Goal: Transaction & Acquisition: Purchase product/service

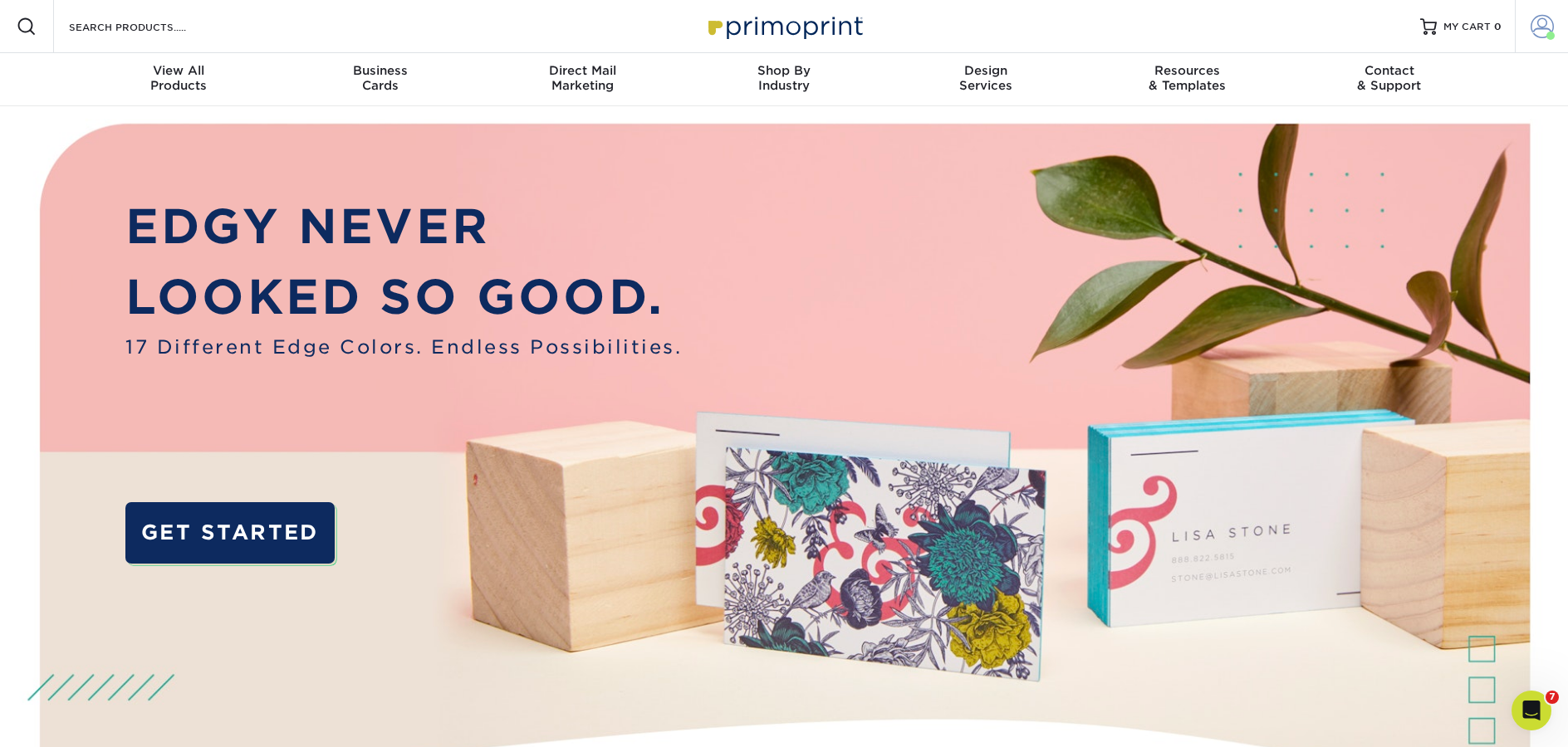
click at [1555, 33] on link "Account" at bounding box center [1541, 27] width 53 height 53
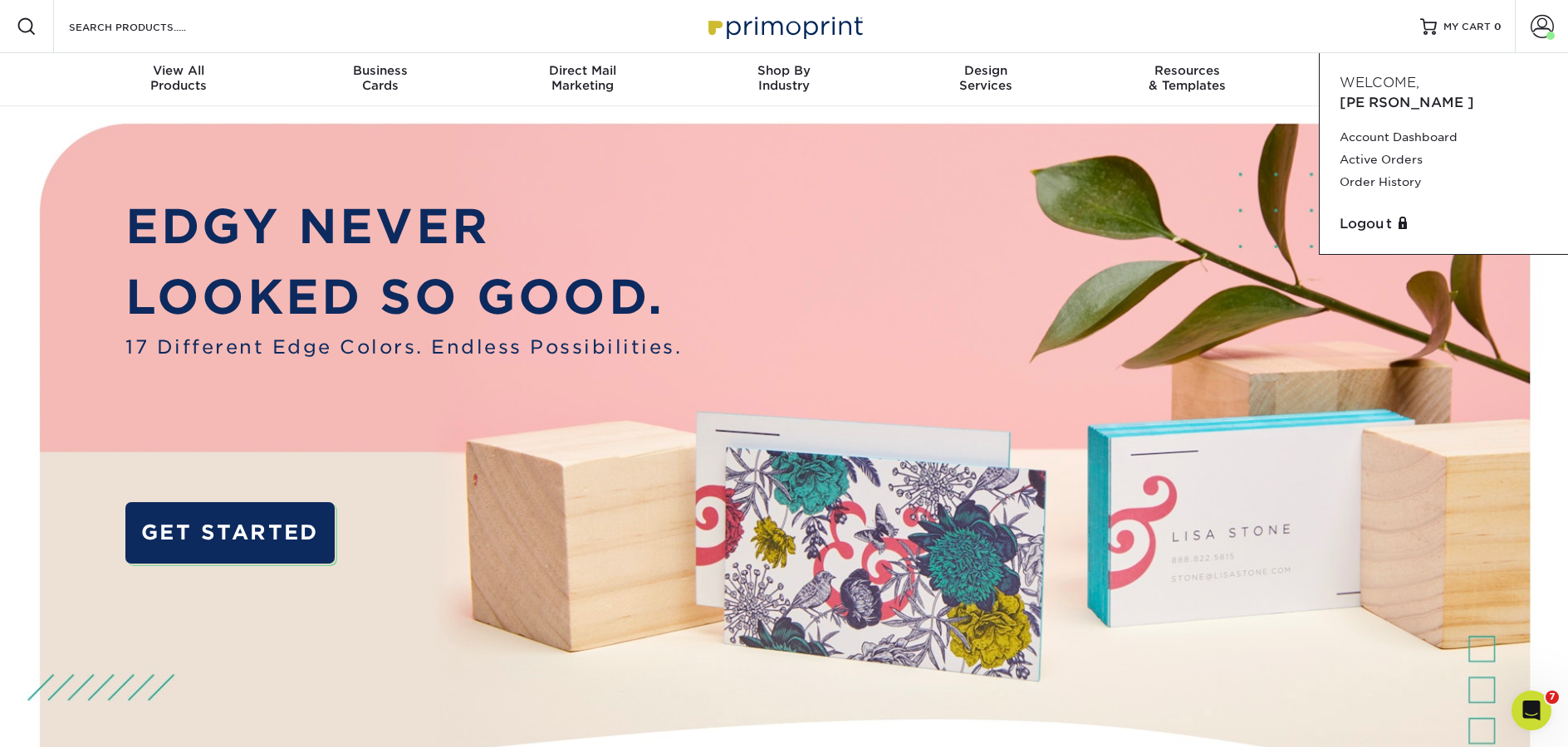
click at [1149, 35] on div "Resources Menu Search Products Account Welcome, Erica Account Dashboard Active …" at bounding box center [784, 27] width 1568 height 53
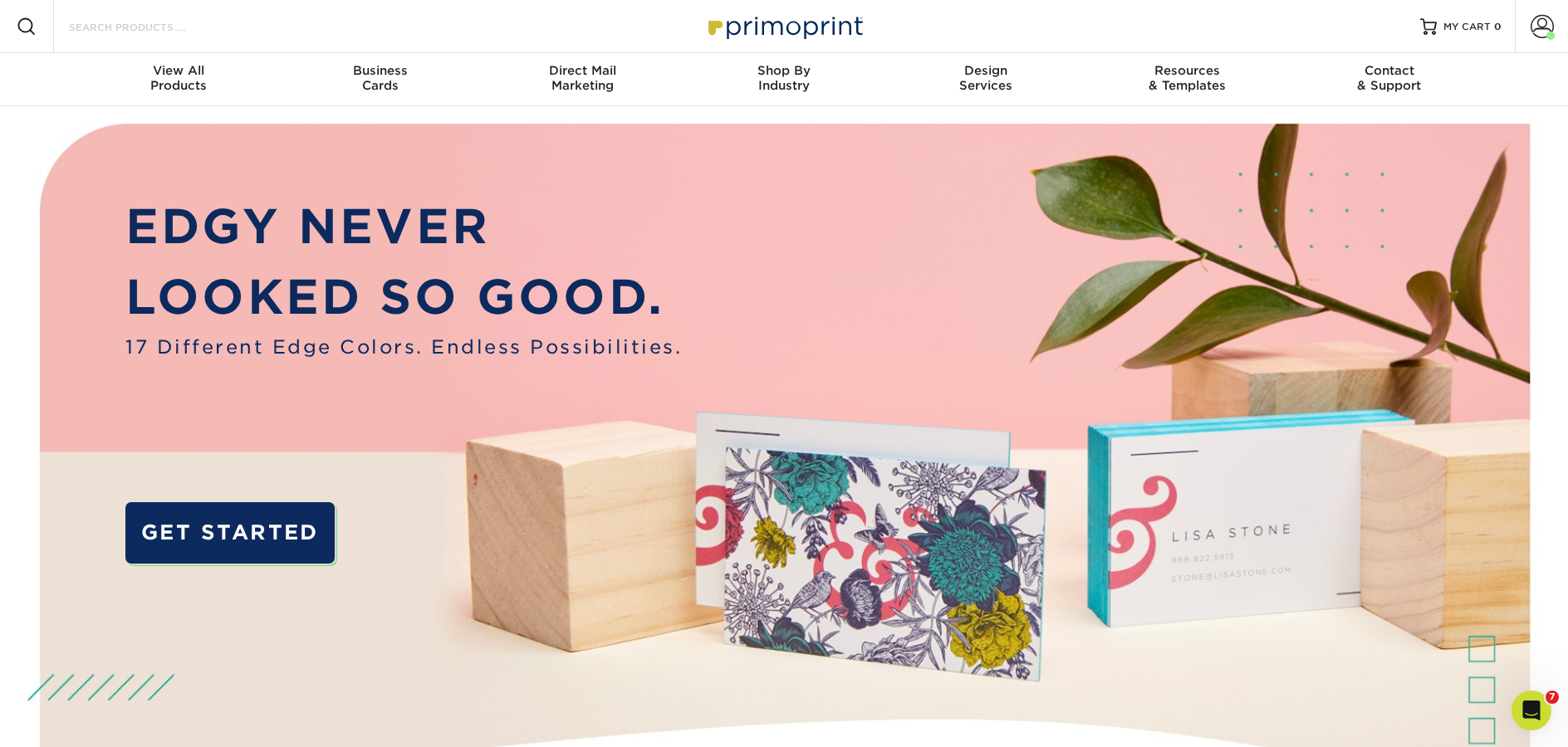
click at [127, 30] on input "Search Products" at bounding box center [148, 27] width 162 height 19
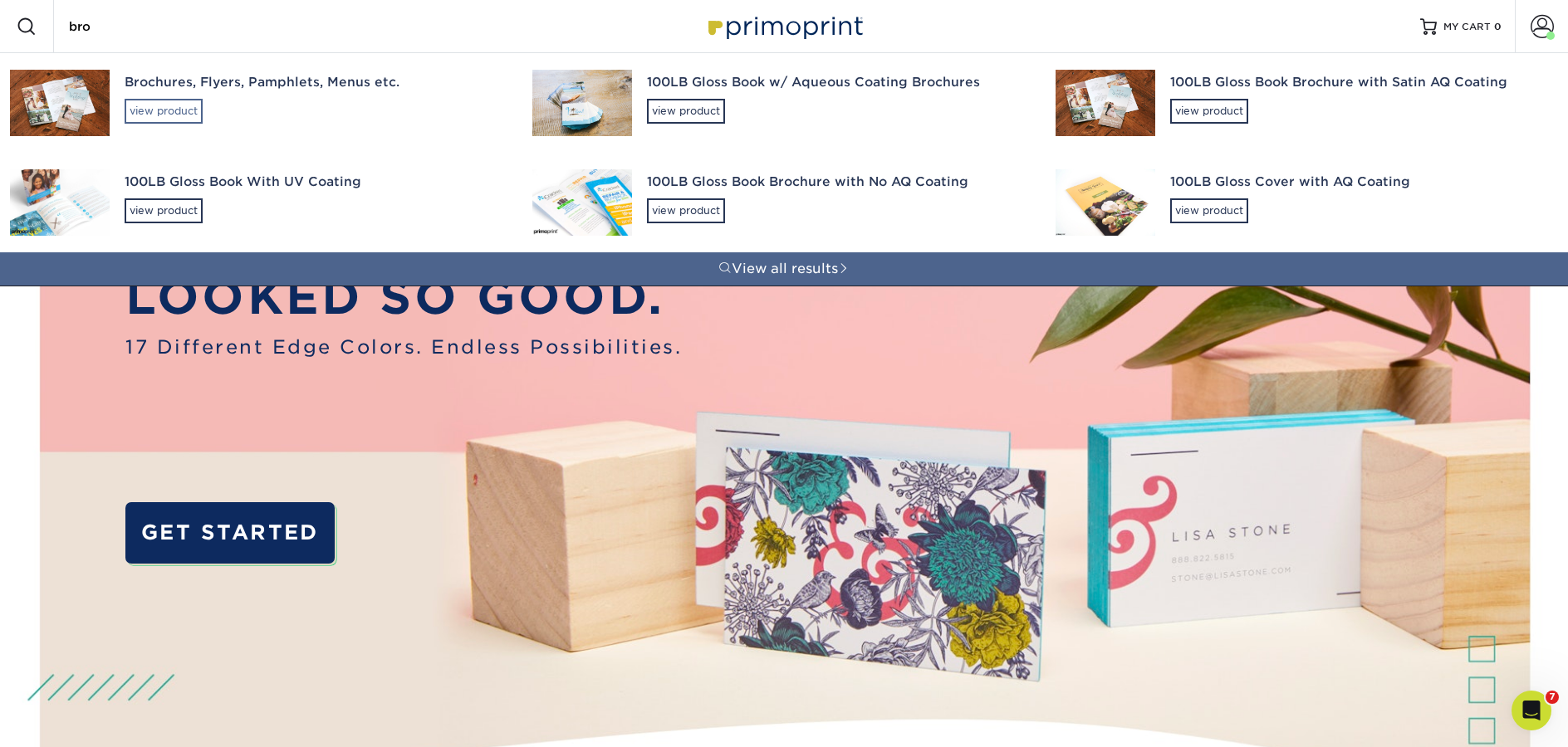
type input "bro"
click at [152, 105] on div "view product" at bounding box center [164, 111] width 78 height 25
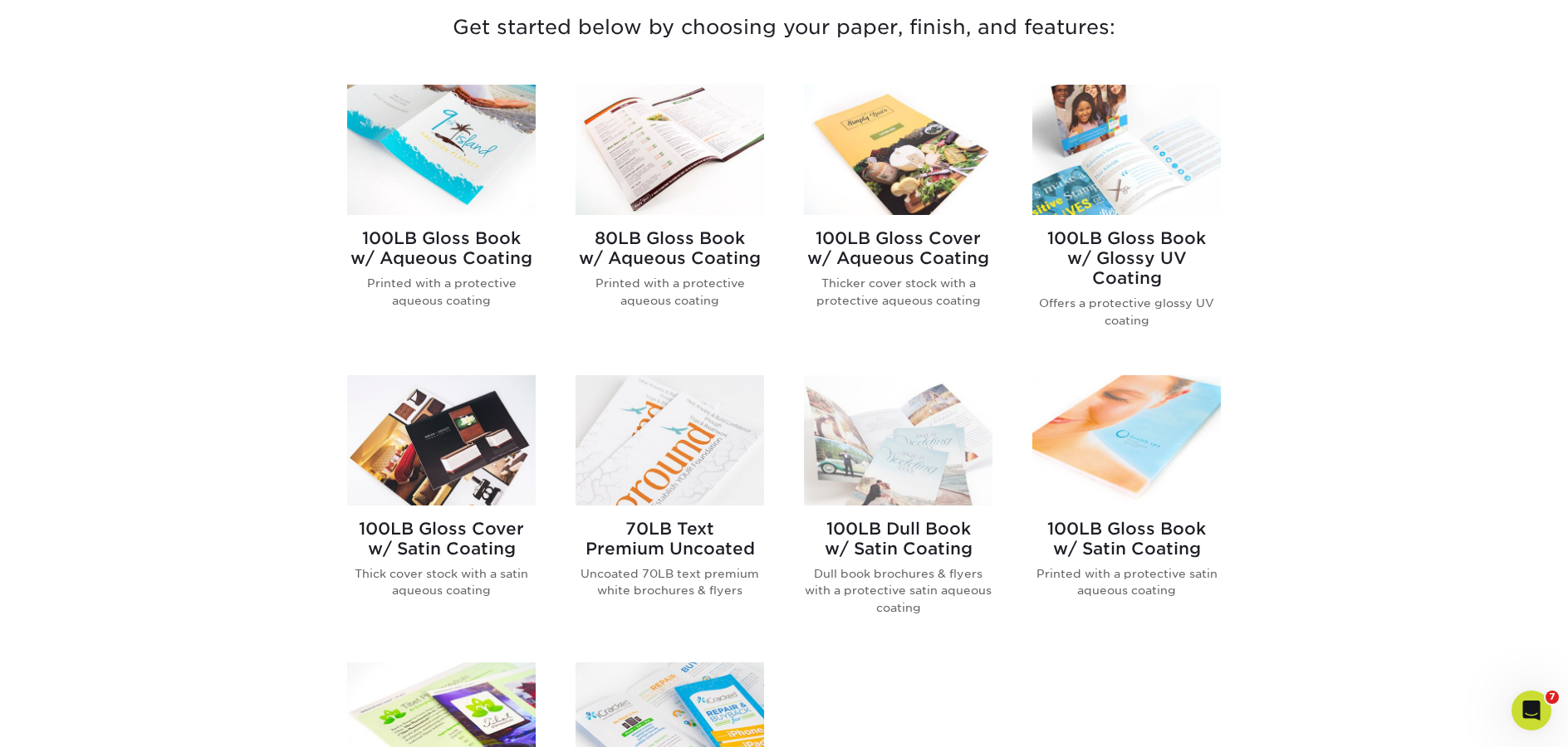
scroll to position [663, 0]
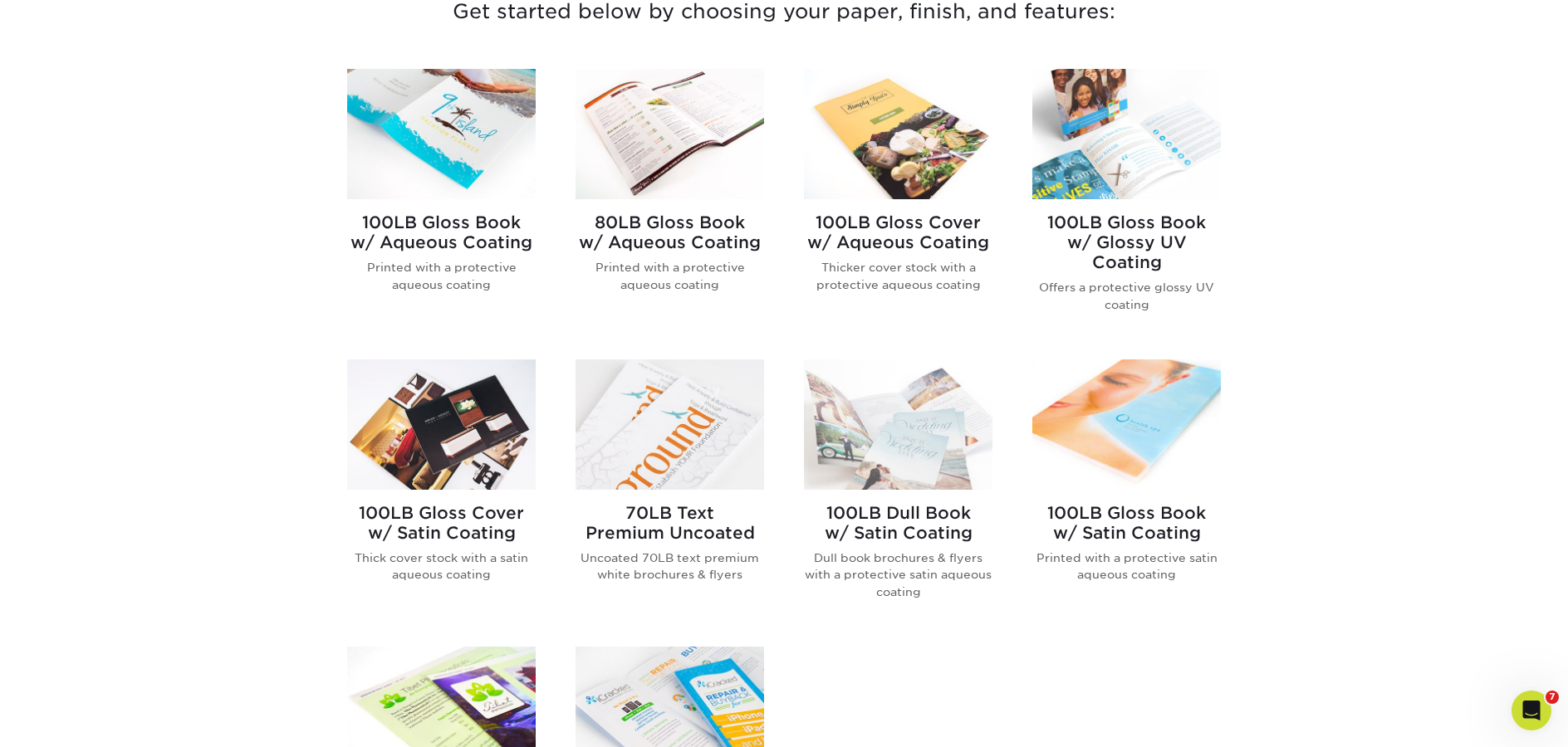
click at [426, 251] on h2 "100LB Gloss Book w/ Aqueous Coating" at bounding box center [441, 232] width 189 height 40
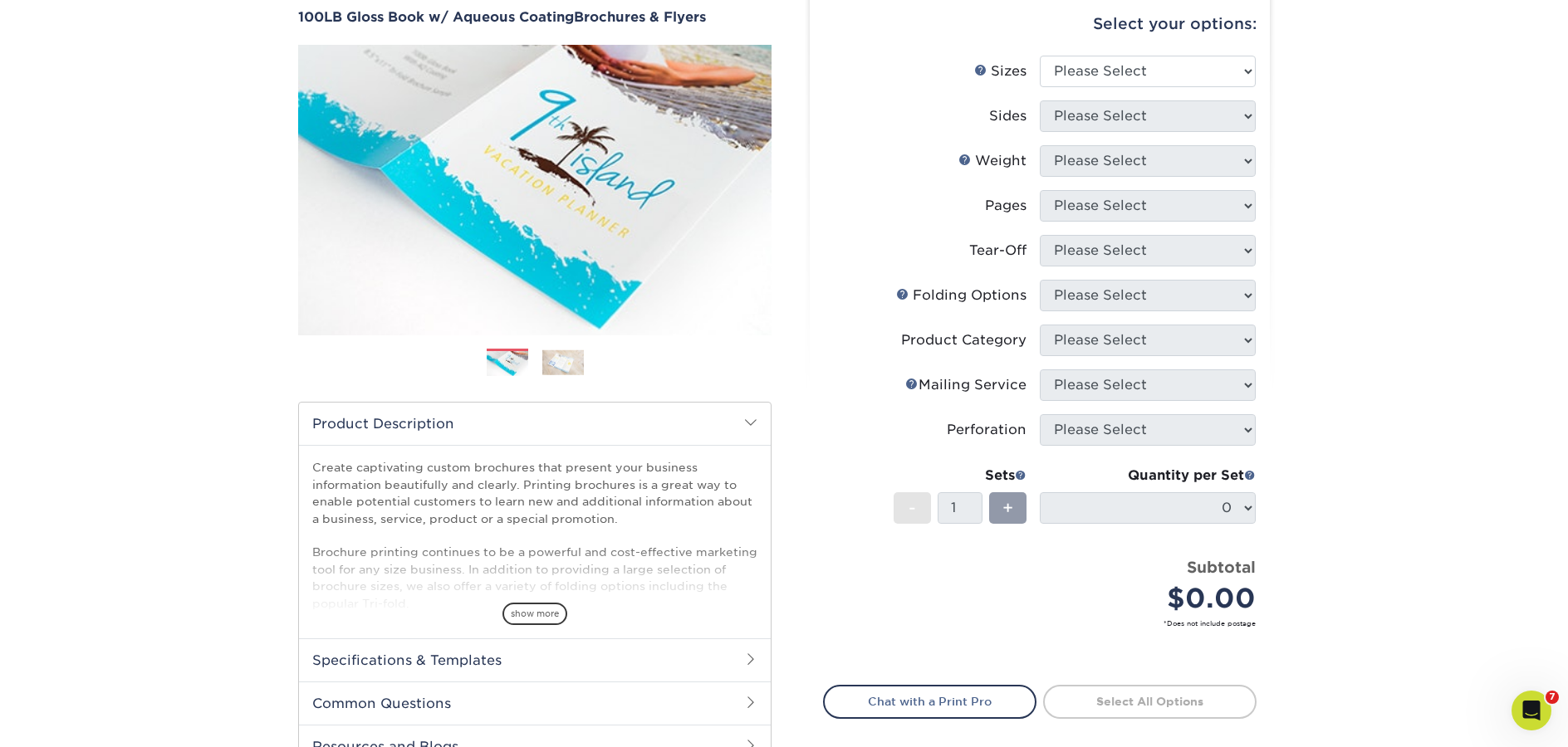
click at [551, 363] on img at bounding box center [563, 362] width 42 height 26
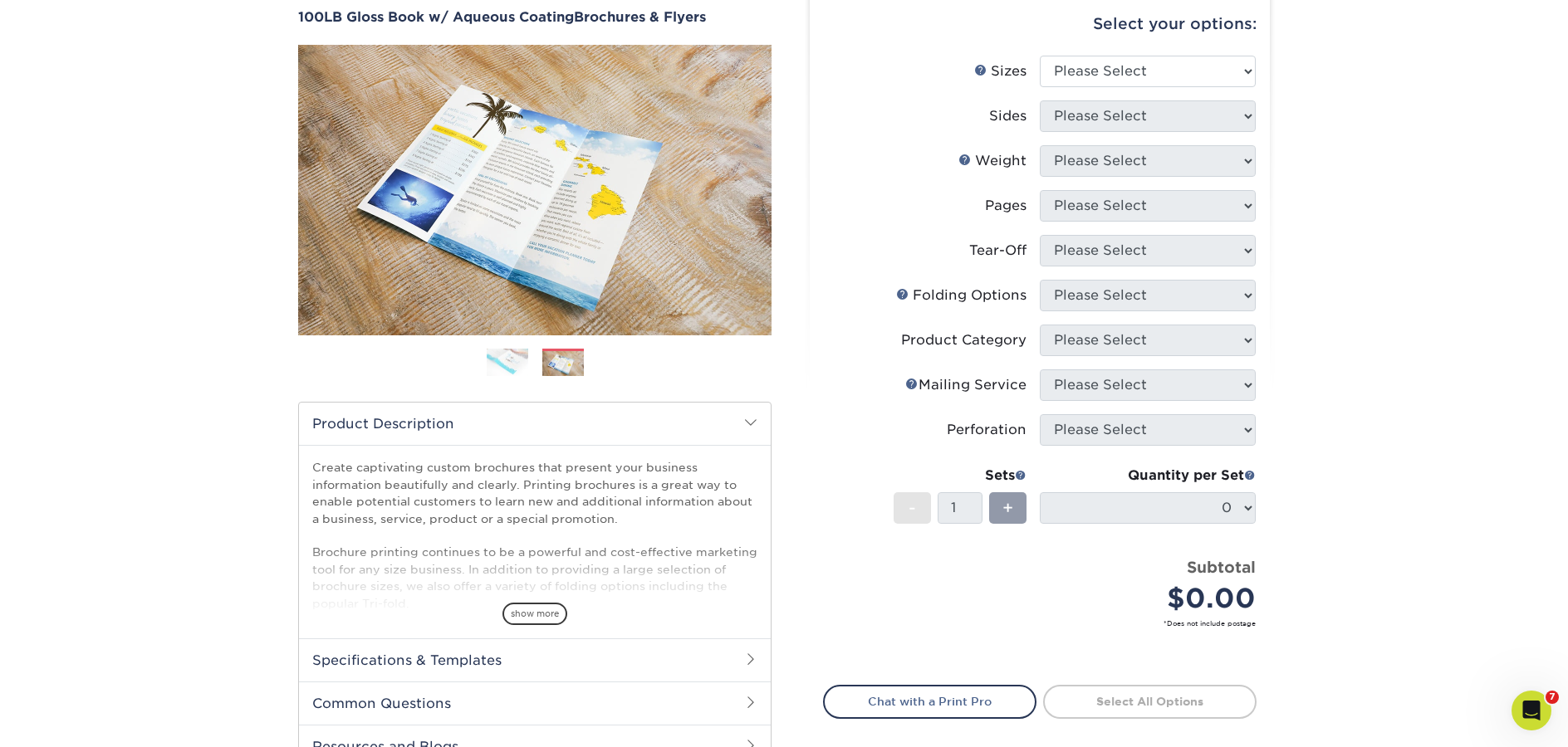
click at [503, 368] on img at bounding box center [507, 362] width 42 height 29
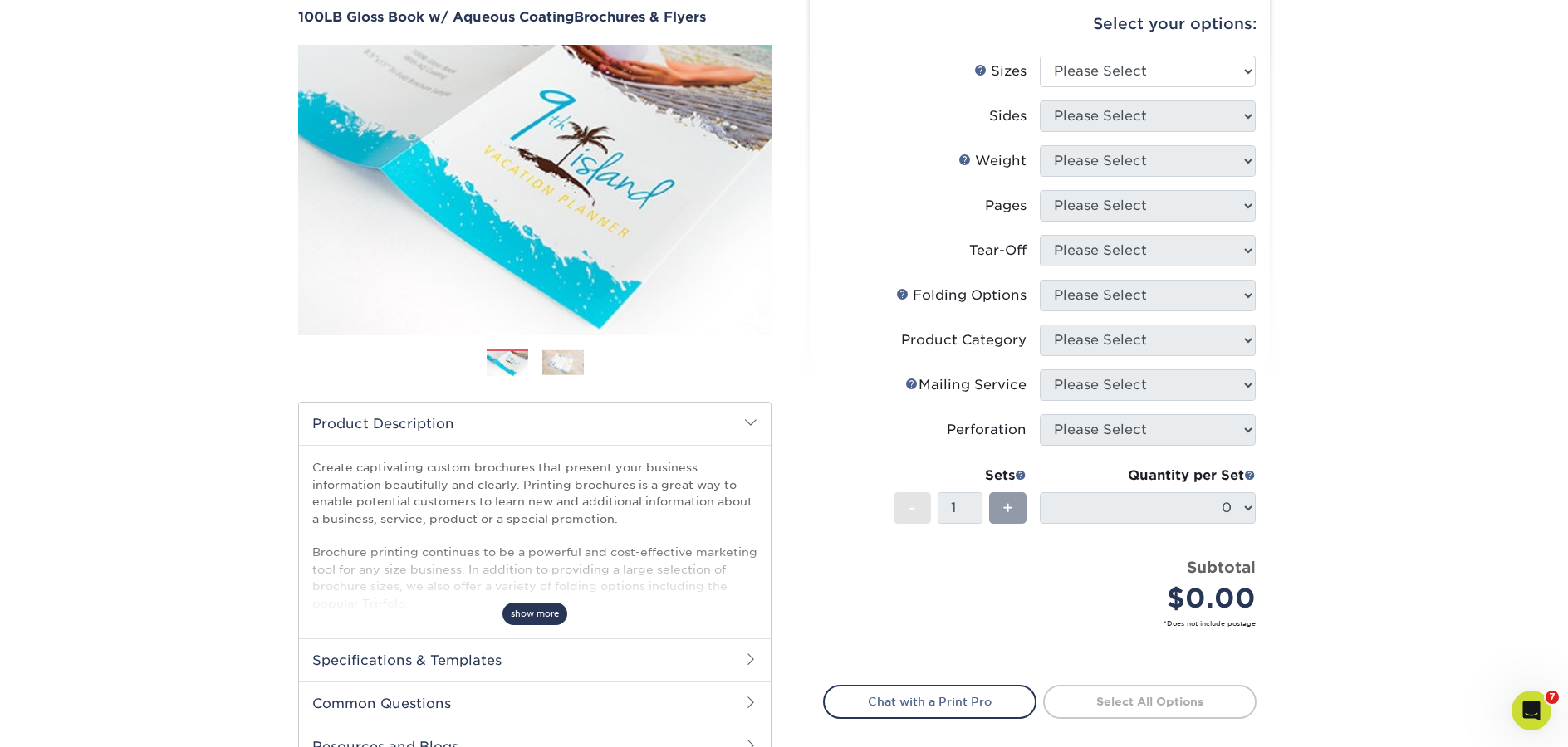
click at [553, 611] on span "show more" at bounding box center [534, 613] width 65 height 22
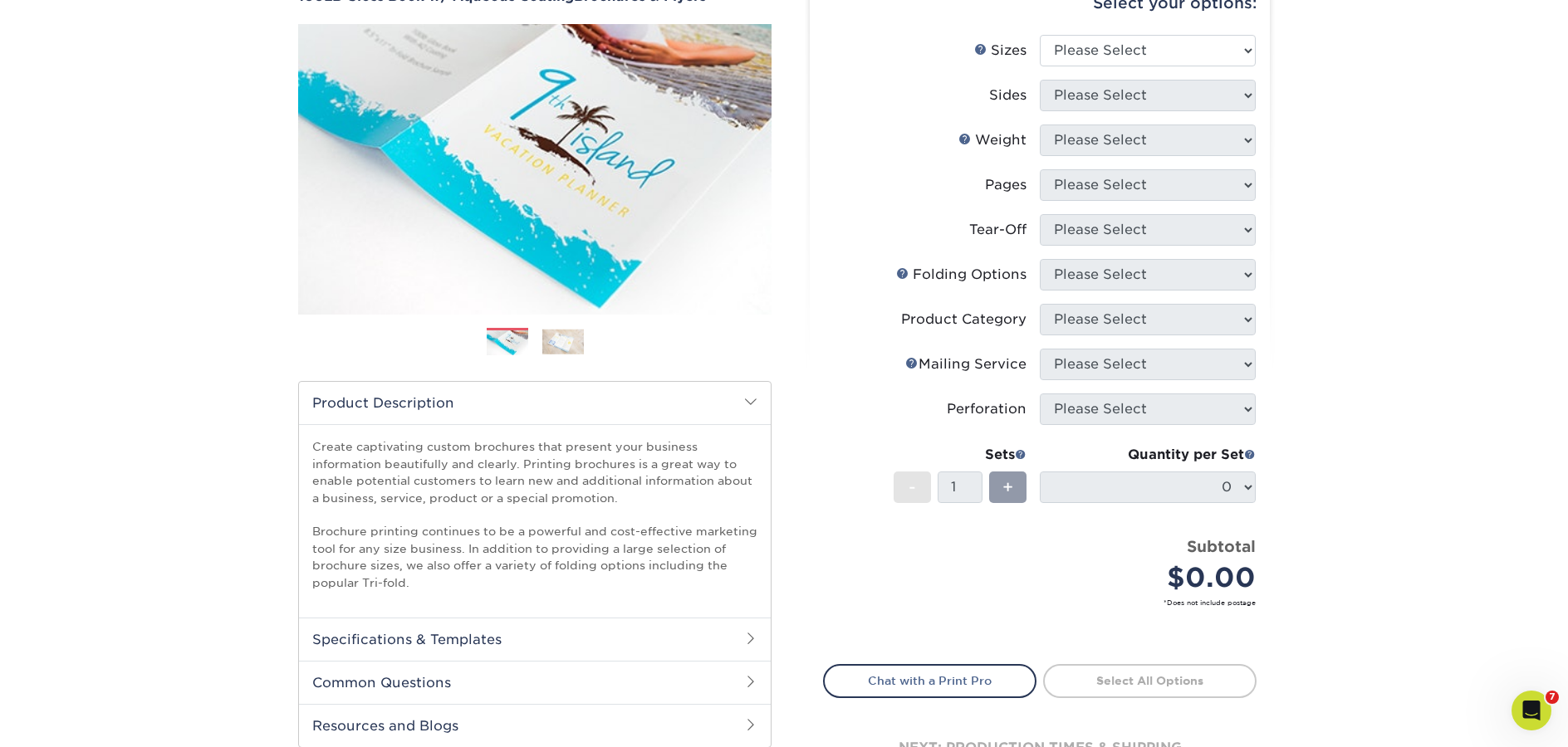
scroll to position [256, 0]
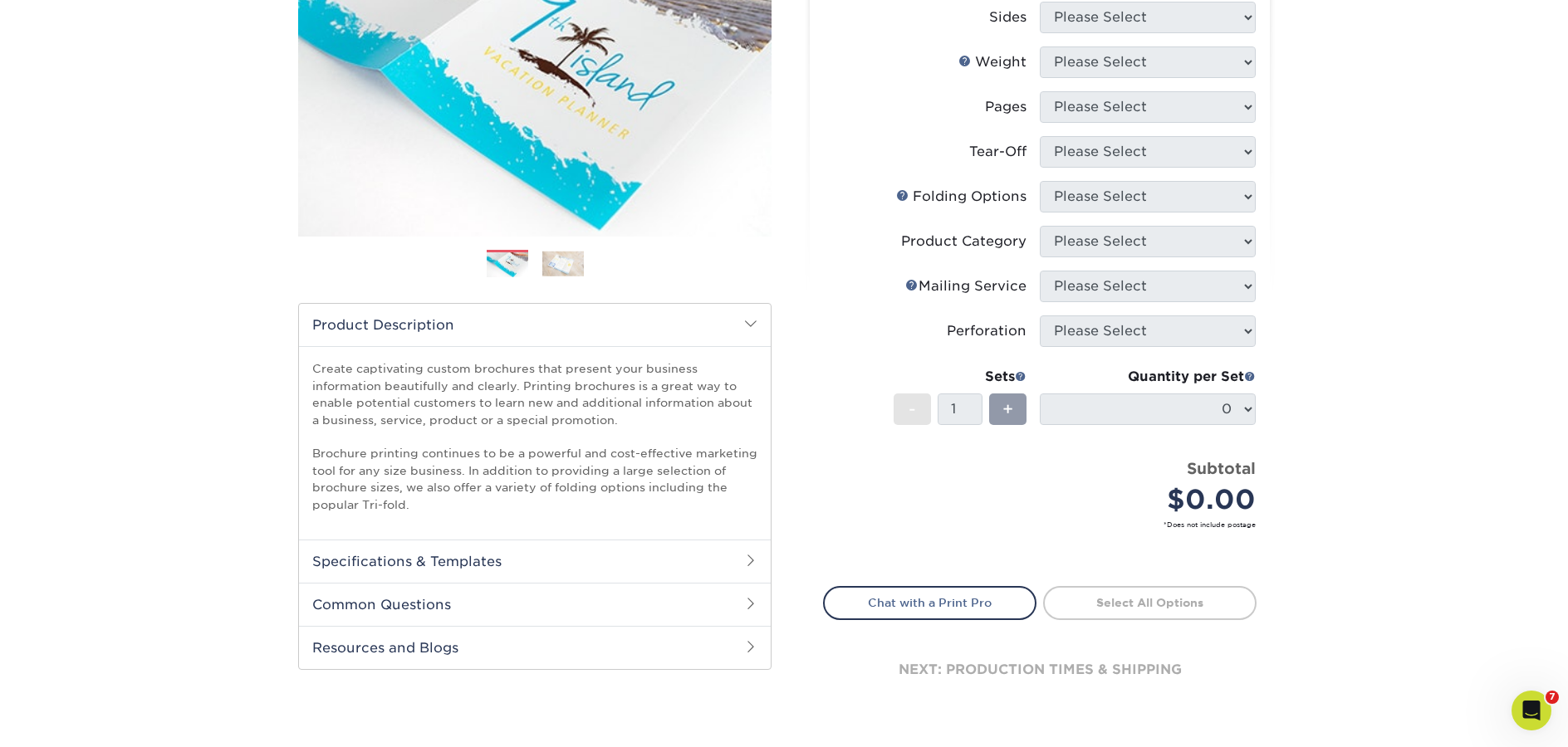
click at [497, 566] on h2 "Specifications & Templates" at bounding box center [534, 561] width 472 height 43
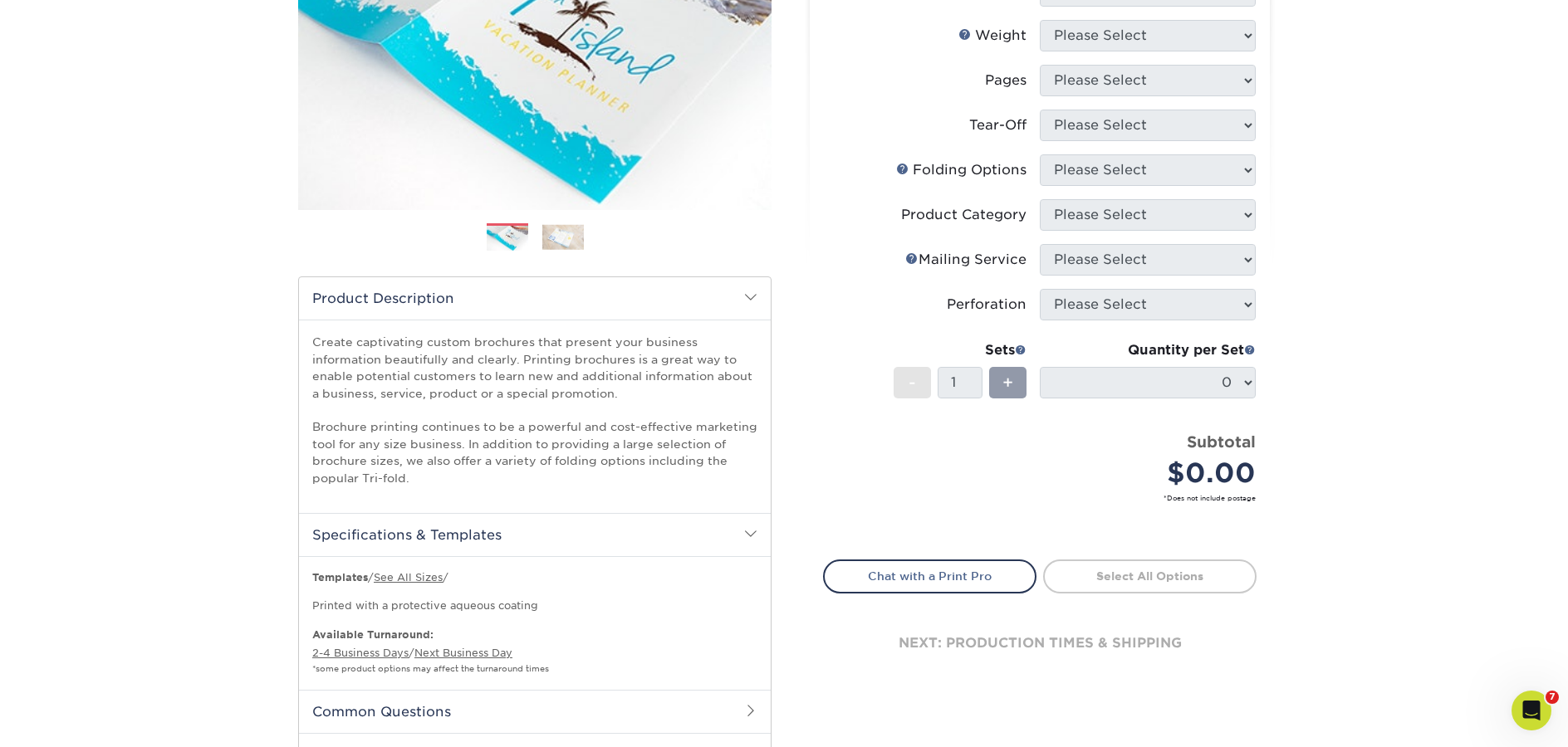
scroll to position [514, 0]
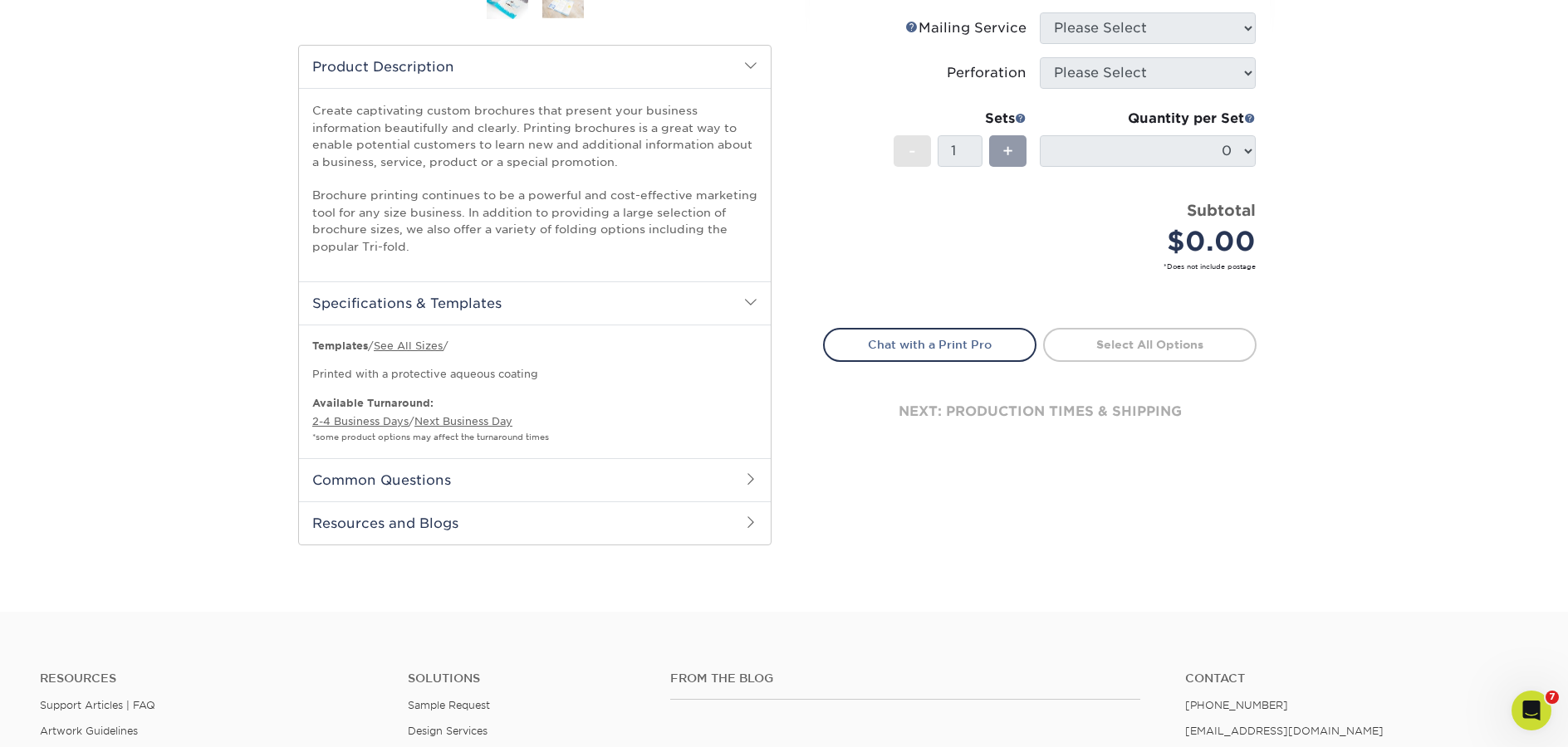
click at [446, 502] on h2 "Resources and Blogs" at bounding box center [534, 523] width 472 height 43
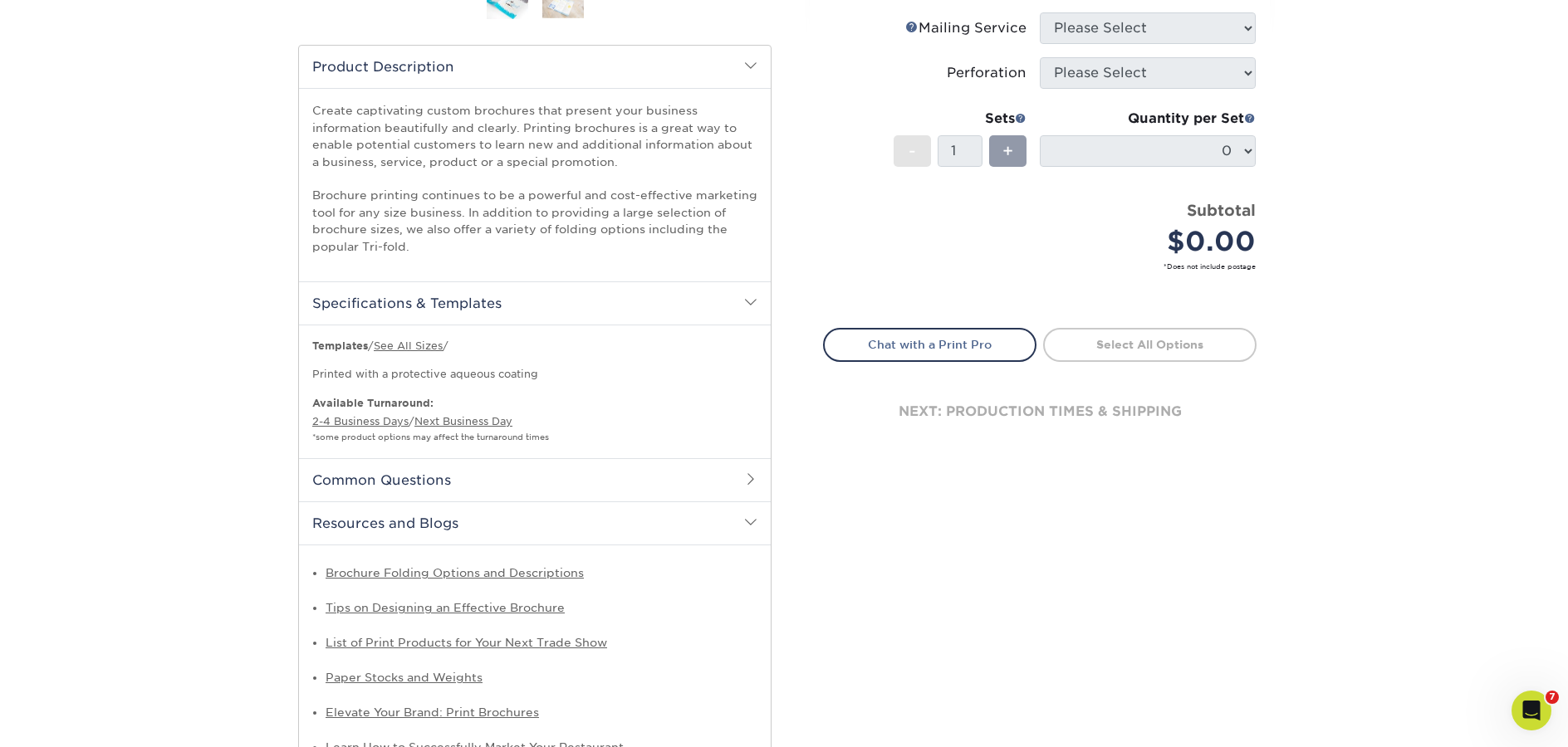
click at [542, 487] on h2 "Common Questions" at bounding box center [534, 479] width 472 height 43
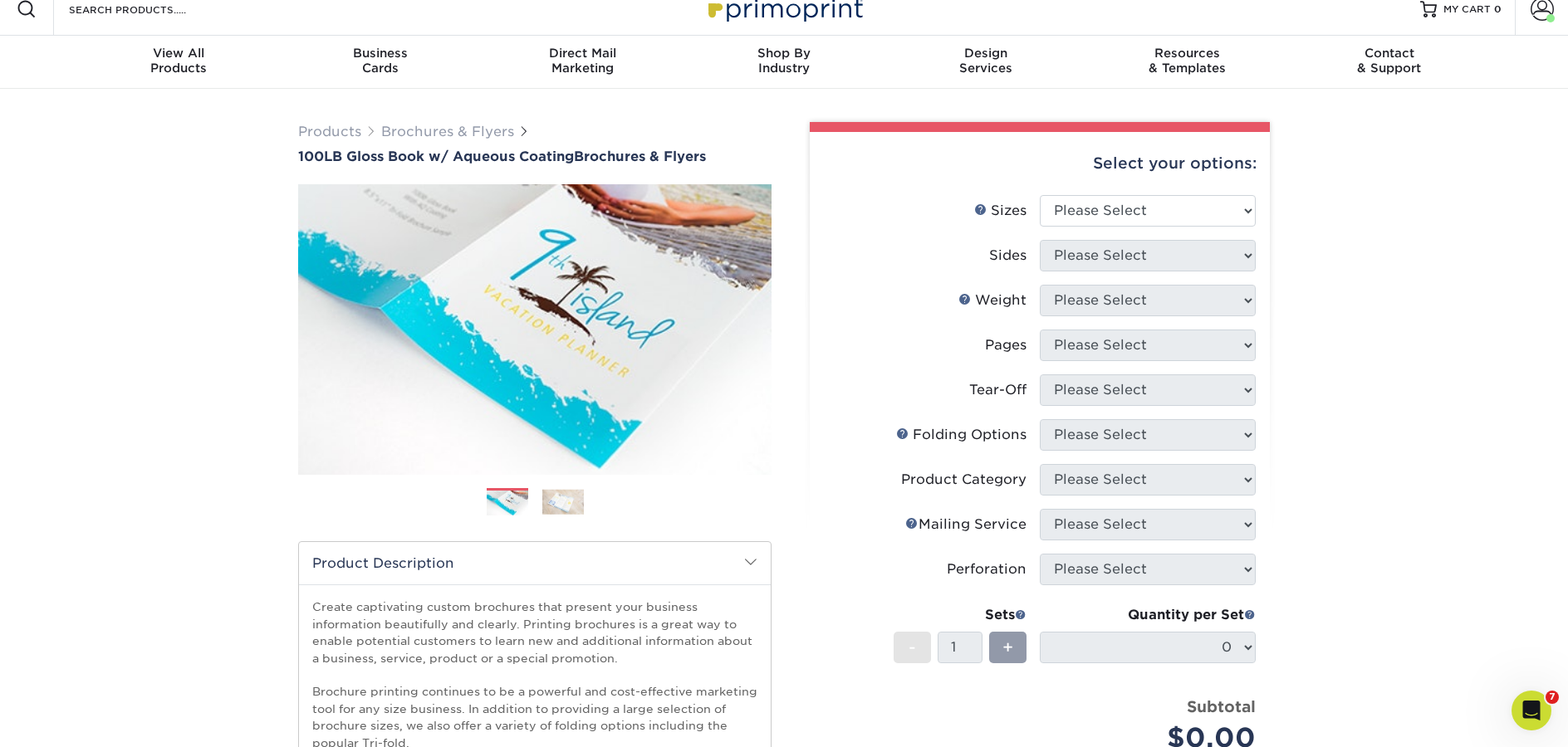
scroll to position [53, 0]
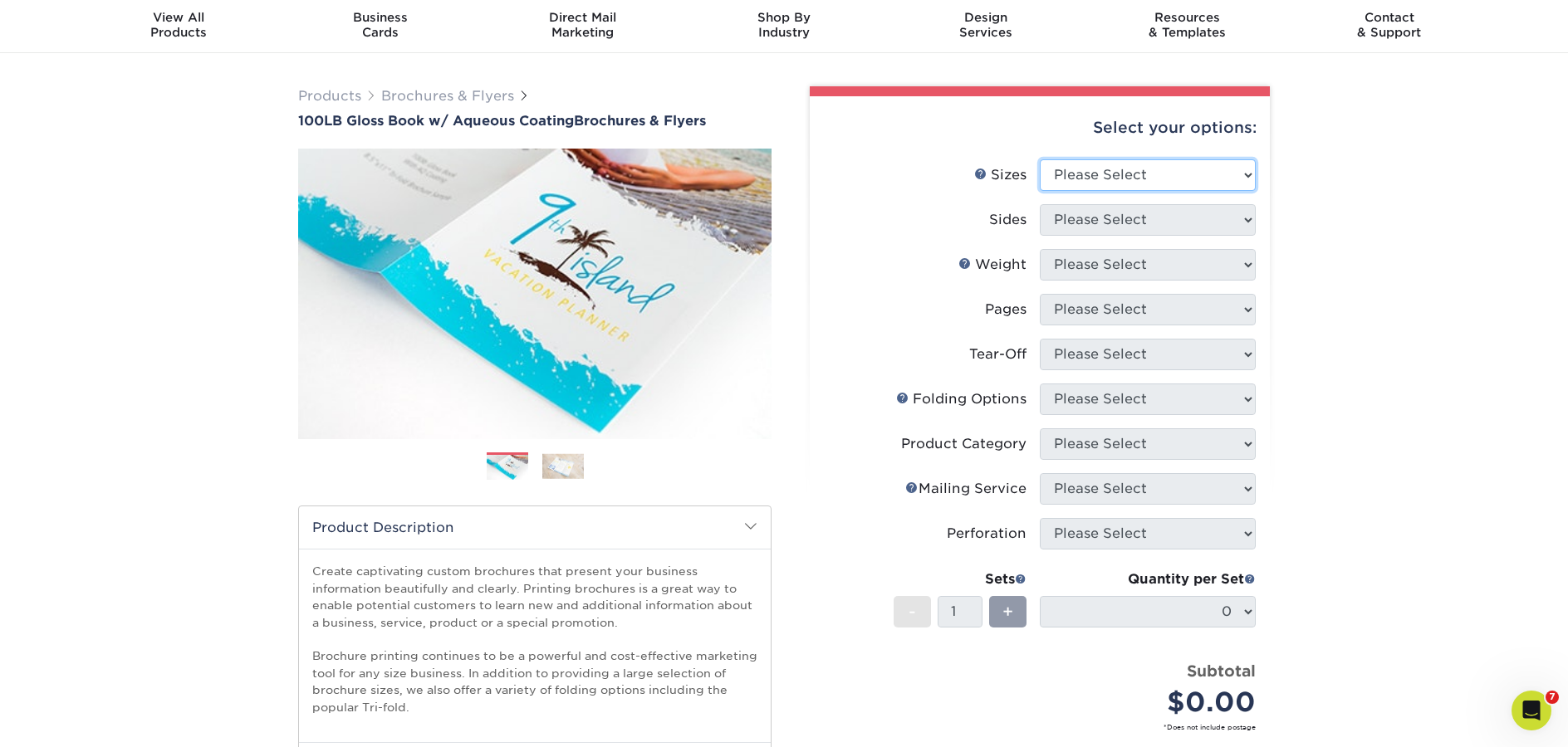
click at [1182, 173] on select "Please Select 3.5" x 8.5" 3.5" x 11" 3.67" x 8.5" 4" x 6" 4" x 8.5" 4" x 9" 4" …" at bounding box center [1148, 175] width 216 height 32
select select "5.50x17.00"
click at [1040, 160] on select "Please Select 3.5" x 8.5" 3.5" x 11" 3.67" x 8.5" 4" x 6" 4" x 8.5" 4" x 9" 4" …" at bounding box center [1148, 175] width 216 height 32
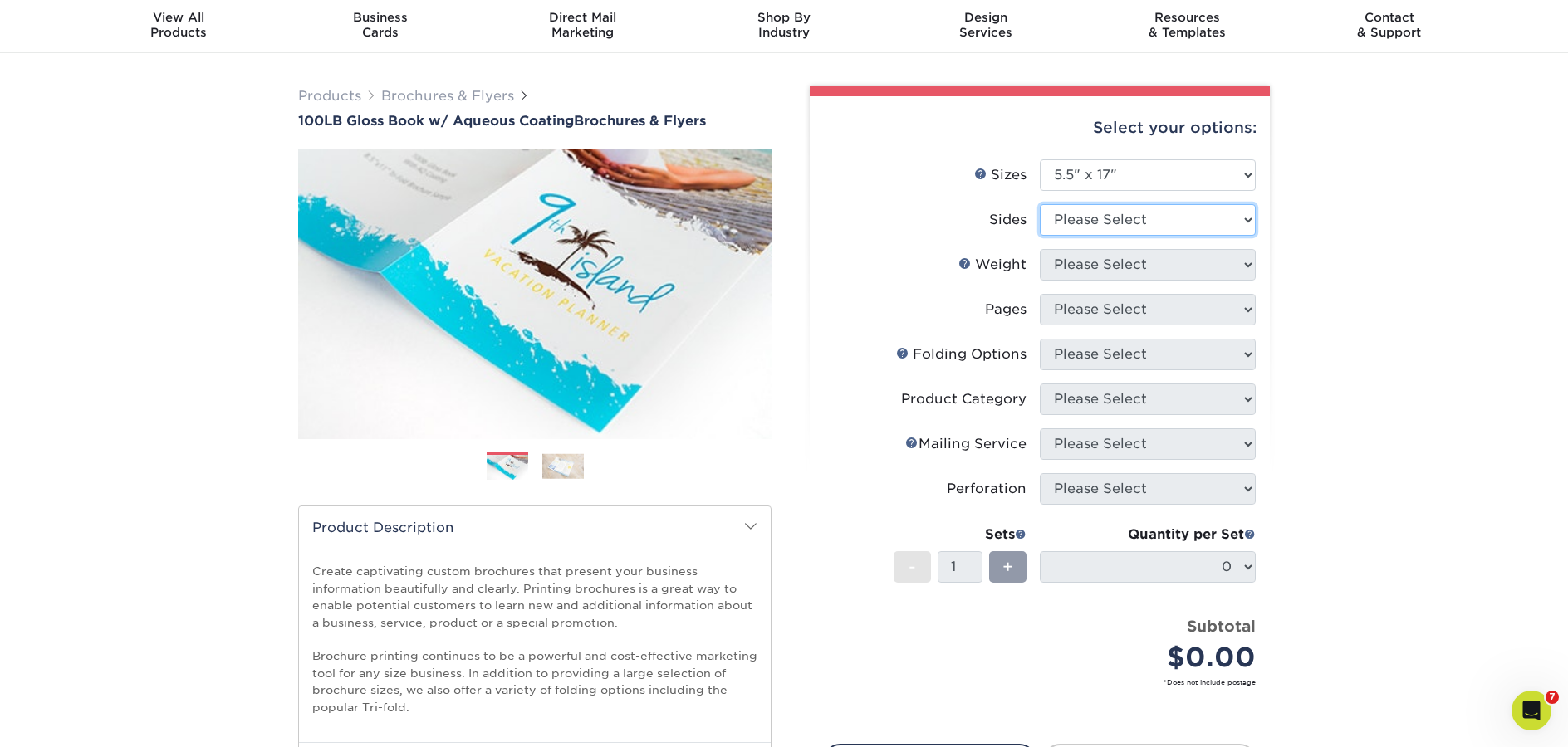
click at [1083, 218] on select "Please Select Print Both Sides Print Front Only" at bounding box center [1148, 220] width 216 height 32
select select "13abbda7-1d64-4f25-8bb2-c179b224825d"
click at [1040, 204] on select "Please Select Print Both Sides Print Front Only" at bounding box center [1148, 220] width 216 height 32
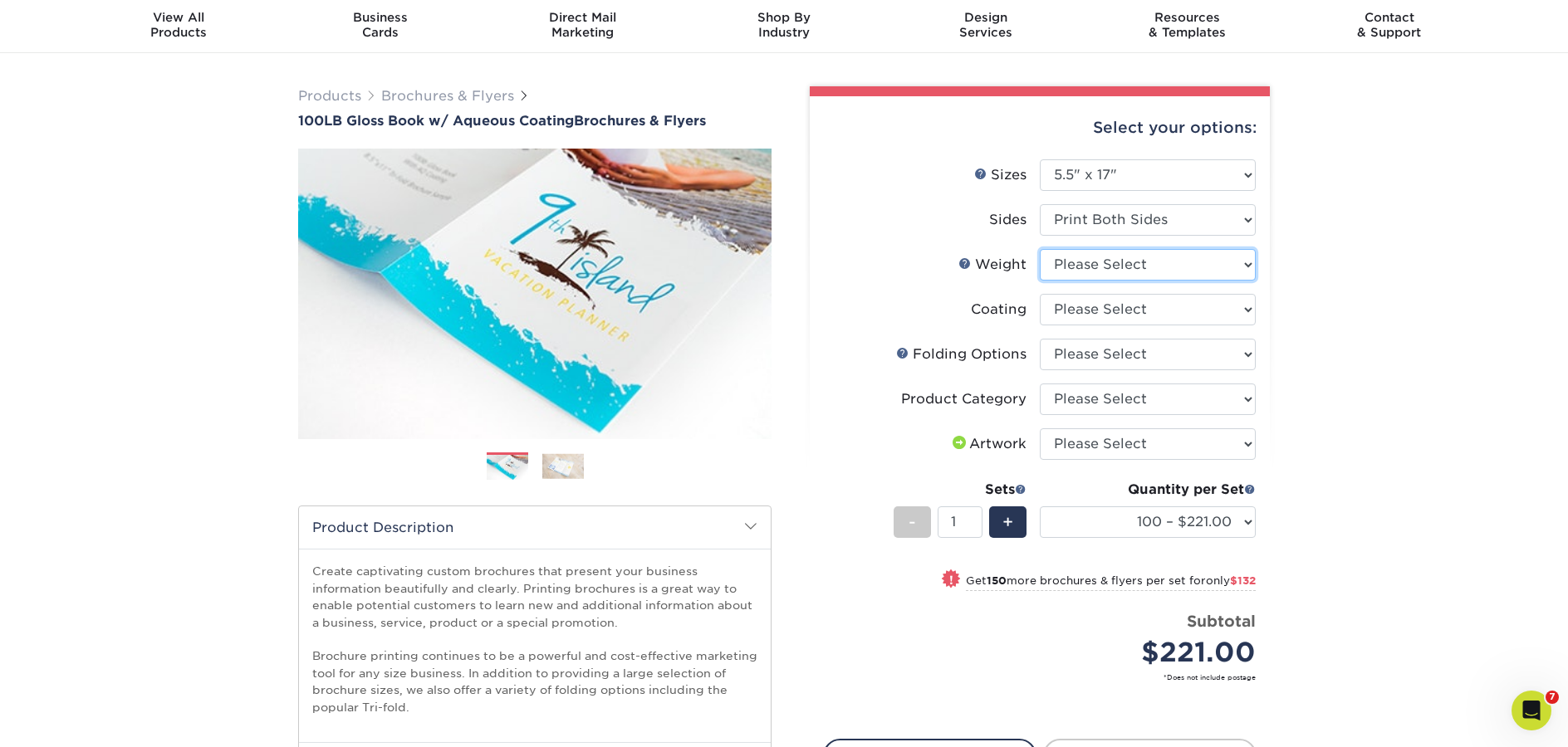
click at [1101, 268] on select "Please Select 100LB" at bounding box center [1148, 265] width 216 height 32
select select "100LB"
click at [1040, 249] on select "Please Select 100LB" at bounding box center [1148, 265] width 216 height 32
click at [1174, 315] on select at bounding box center [1148, 310] width 216 height 32
click at [1040, 294] on select at bounding box center [1148, 310] width 216 height 32
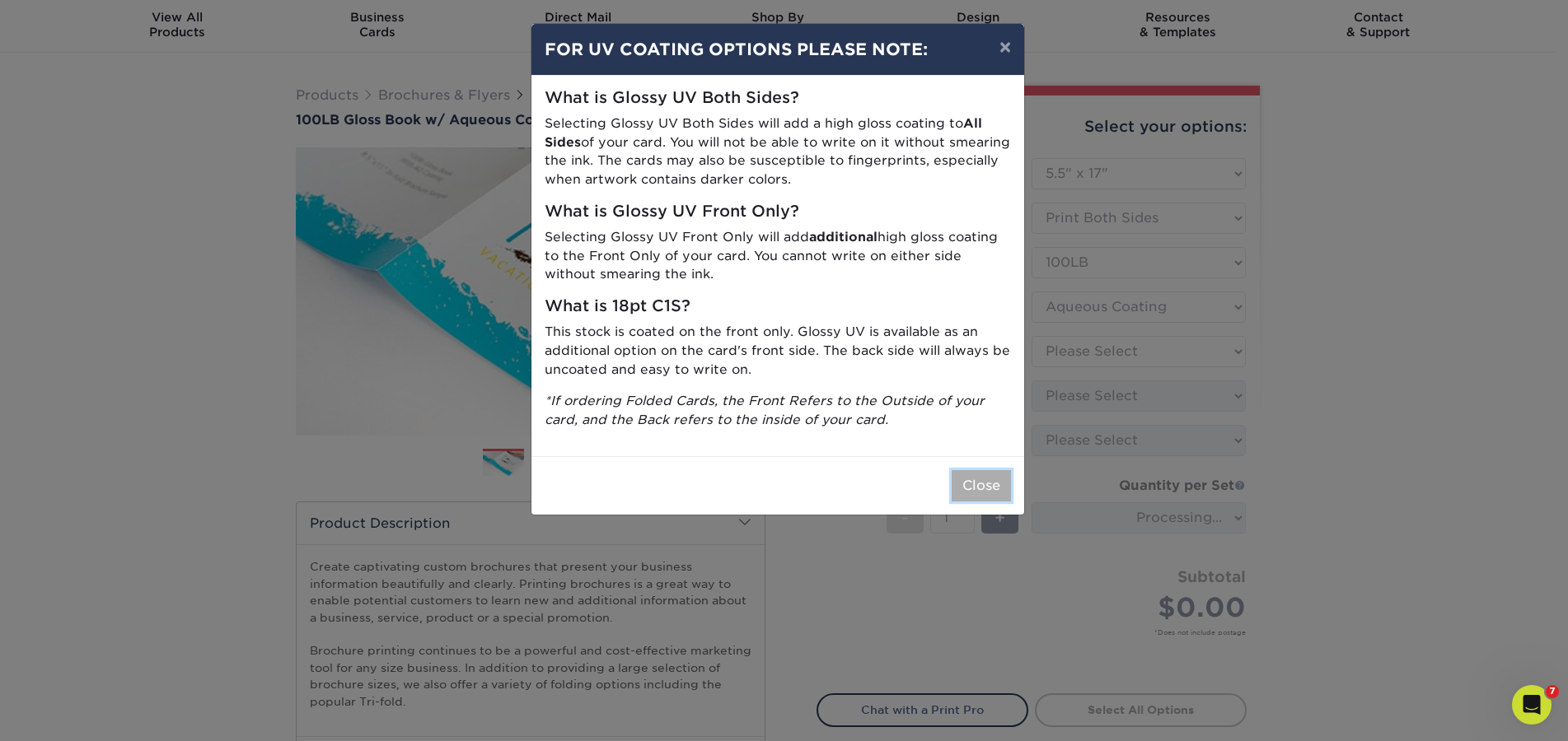
click at [988, 475] on button "Close" at bounding box center [981, 486] width 59 height 32
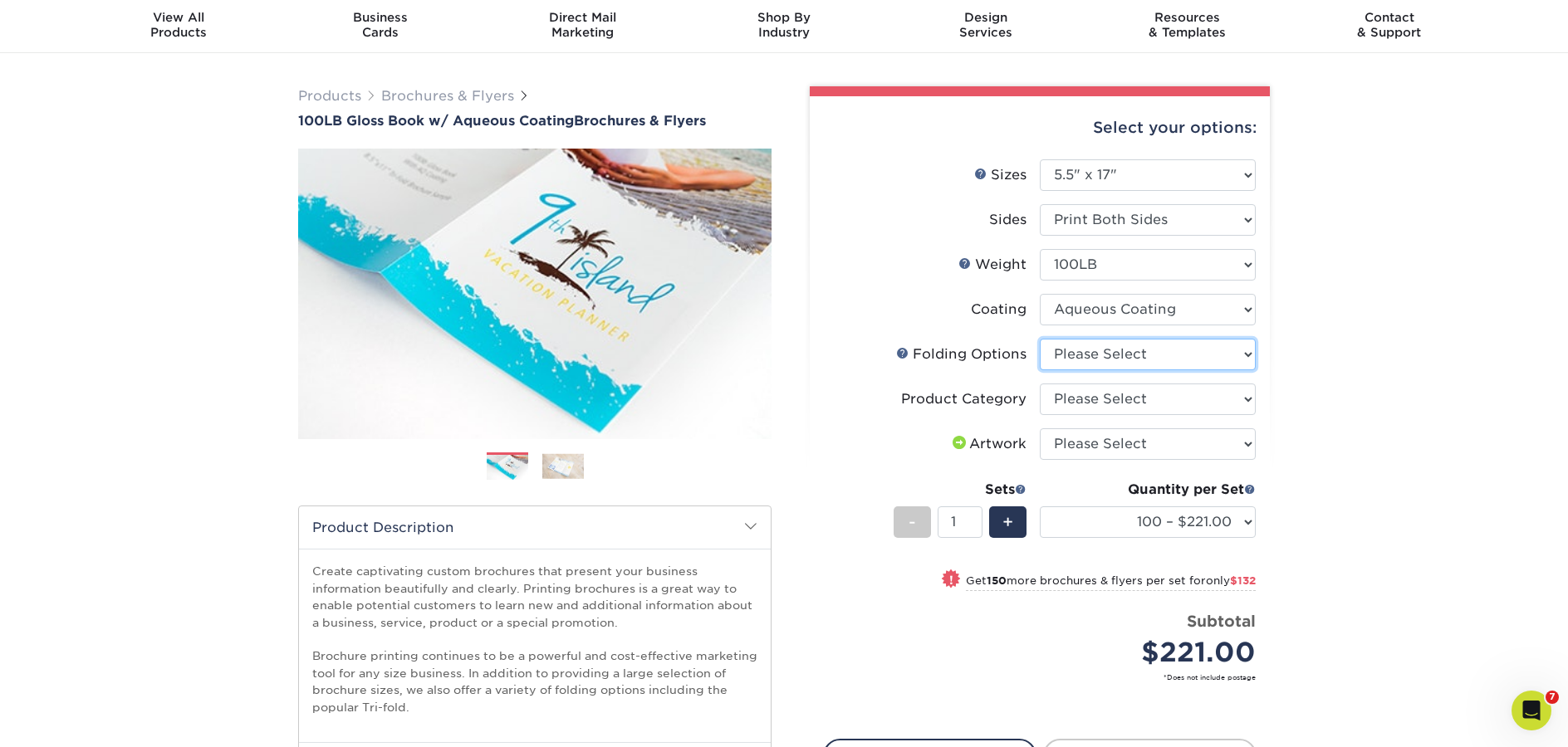
click at [1175, 346] on select "Please Select FLAT - No Folding Accordion Fold Roll Fold Tri-Fold / Letter Fold…" at bounding box center [1148, 354] width 216 height 32
click at [1186, 307] on select at bounding box center [1148, 310] width 216 height 32
select select "-1"
click at [1040, 294] on select at bounding box center [1148, 310] width 216 height 32
select select
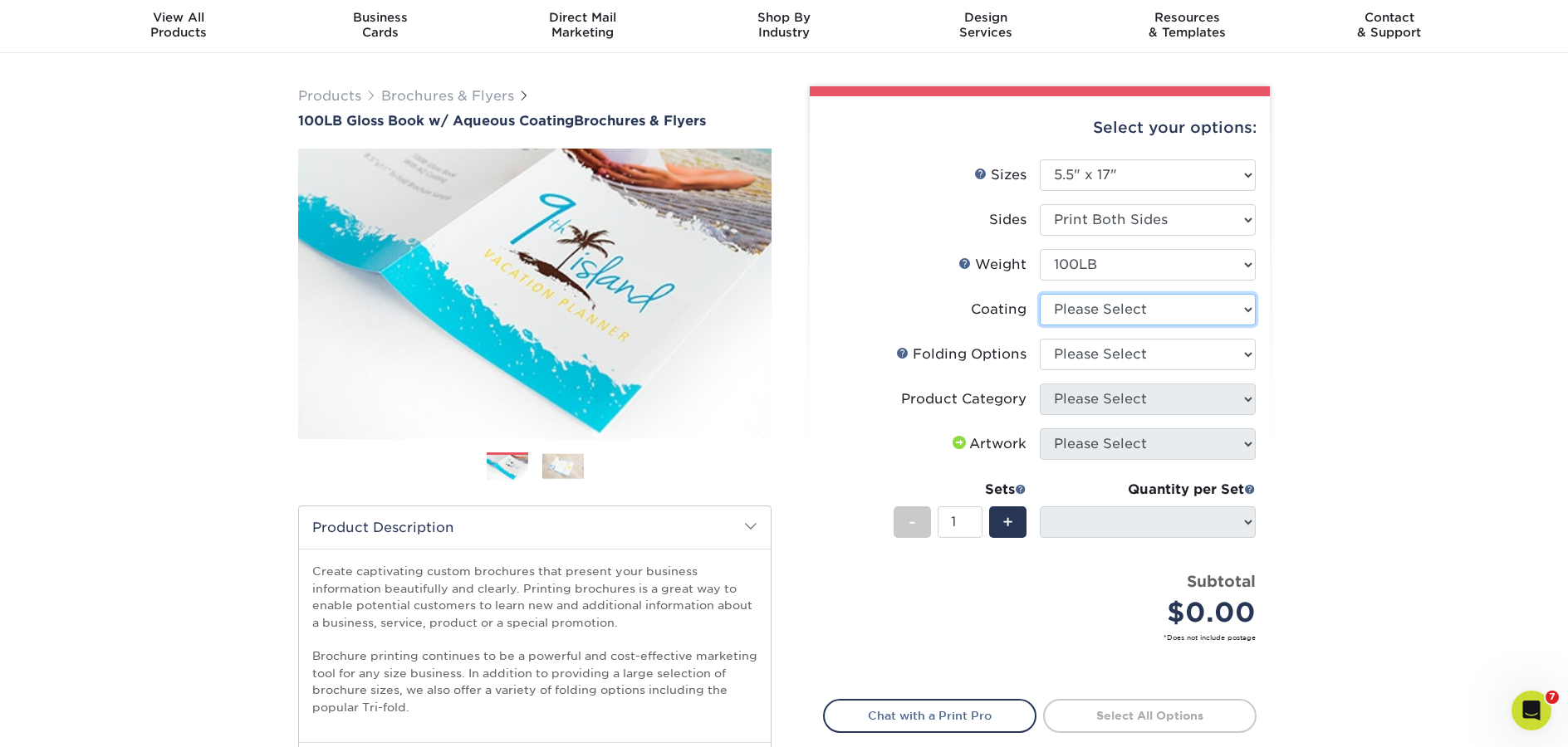
click at [1155, 312] on select at bounding box center [1148, 310] width 216 height 32
select select "d41dab50-ff65-4f4f-bb17-2afe4d36ae33"
click at [1040, 294] on select at bounding box center [1148, 310] width 216 height 32
select select "-1"
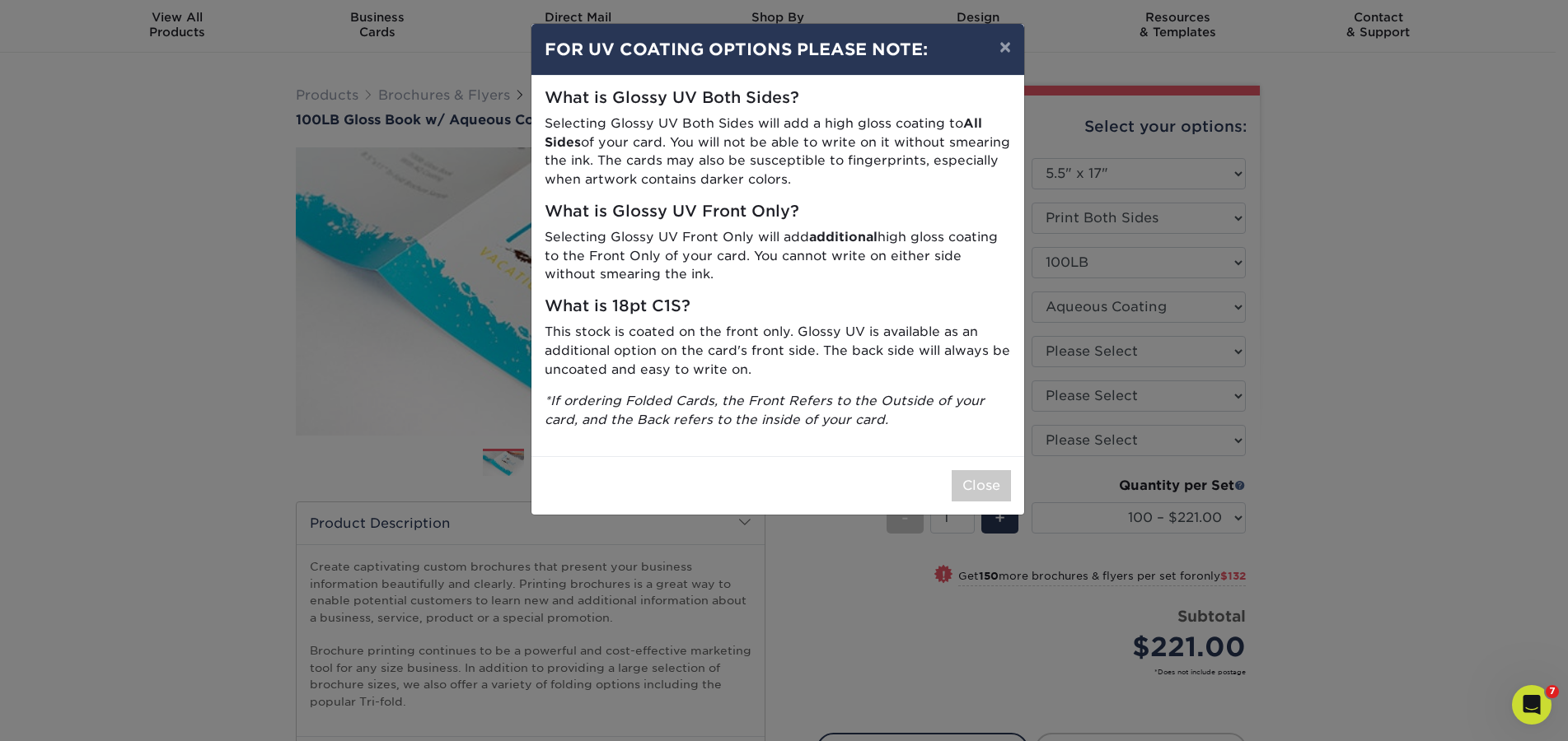
click at [1320, 357] on div "× FOR UV COATING OPTIONS PLEASE NOTE: What is Glossy UV Both Sides? Selecting G…" at bounding box center [784, 370] width 1568 height 741
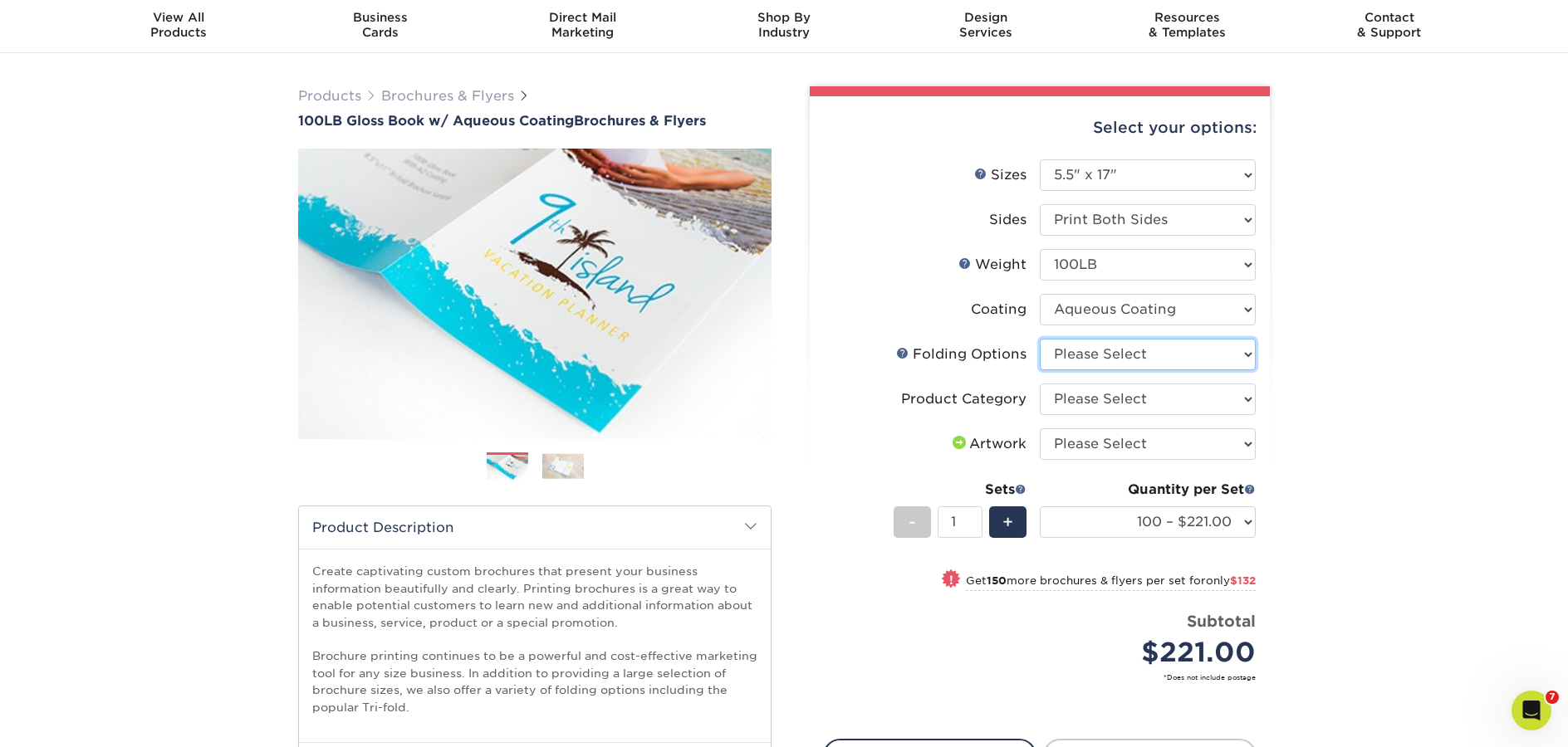
click at [1191, 353] on select "Please Select FLAT - No Folding Accordion Fold Roll Fold Tri-Fold / Letter Fold…" at bounding box center [1148, 354] width 216 height 32
select select "6bd2fd9e-193e-4811-88f7-94c08206d735"
click at [1040, 338] on select "Please Select FLAT - No Folding Accordion Fold Roll Fold Tri-Fold / Letter Fold…" at bounding box center [1148, 354] width 216 height 32
click at [1184, 402] on select "Please Select Flyers and Brochures" at bounding box center [1148, 400] width 216 height 32
select select "1a668080-6b7c-4174-b399-2c3833b27ef4"
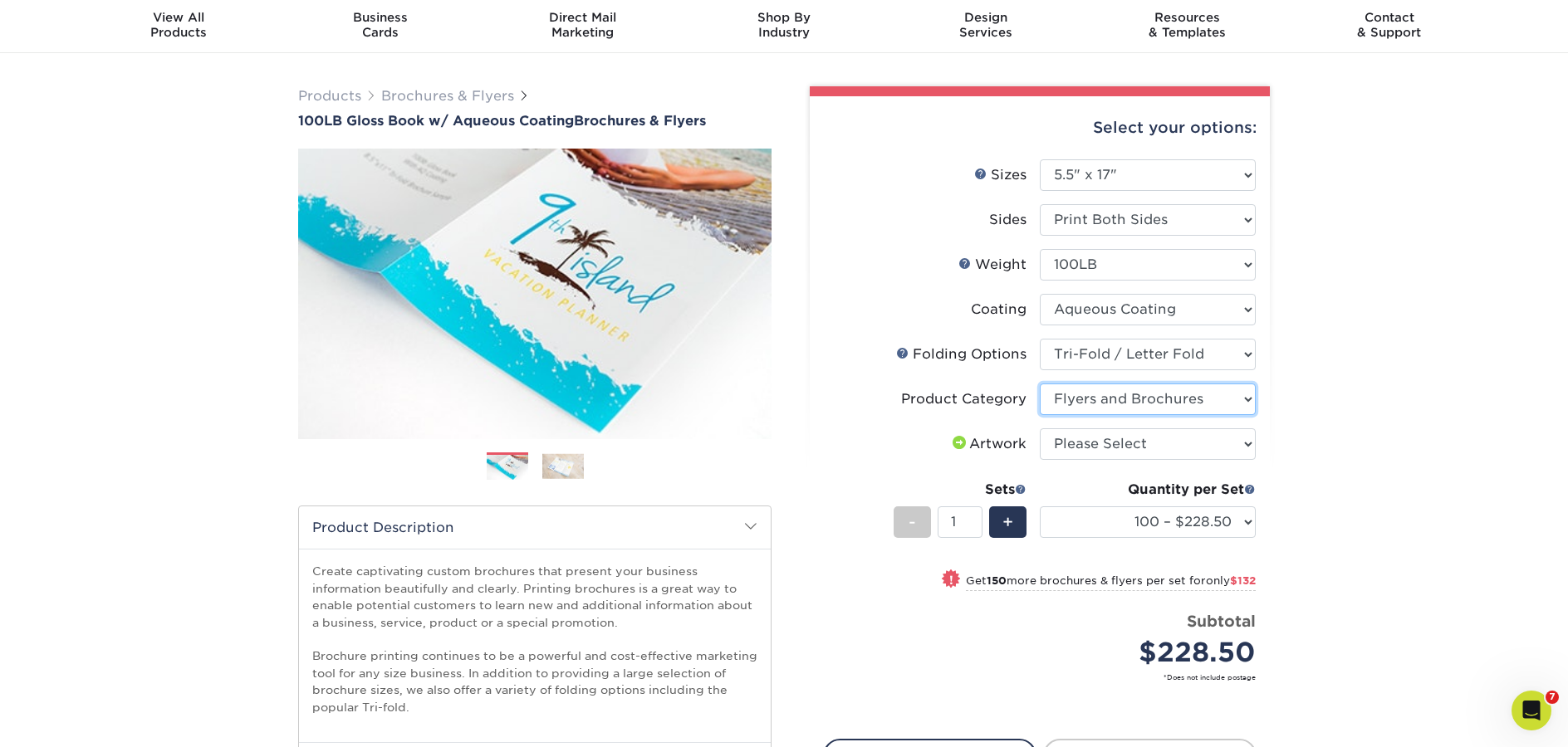
click at [1040, 384] on select "Please Select Flyers and Brochures" at bounding box center [1148, 400] width 216 height 32
click at [1186, 440] on select "Please Select I will upload files I need a design - $175" at bounding box center [1148, 444] width 216 height 32
select select "upload"
click at [1040, 428] on select "Please Select I will upload files I need a design - $175" at bounding box center [1148, 444] width 216 height 32
click at [905, 358] on link "Folds Help" at bounding box center [902, 353] width 13 height 13
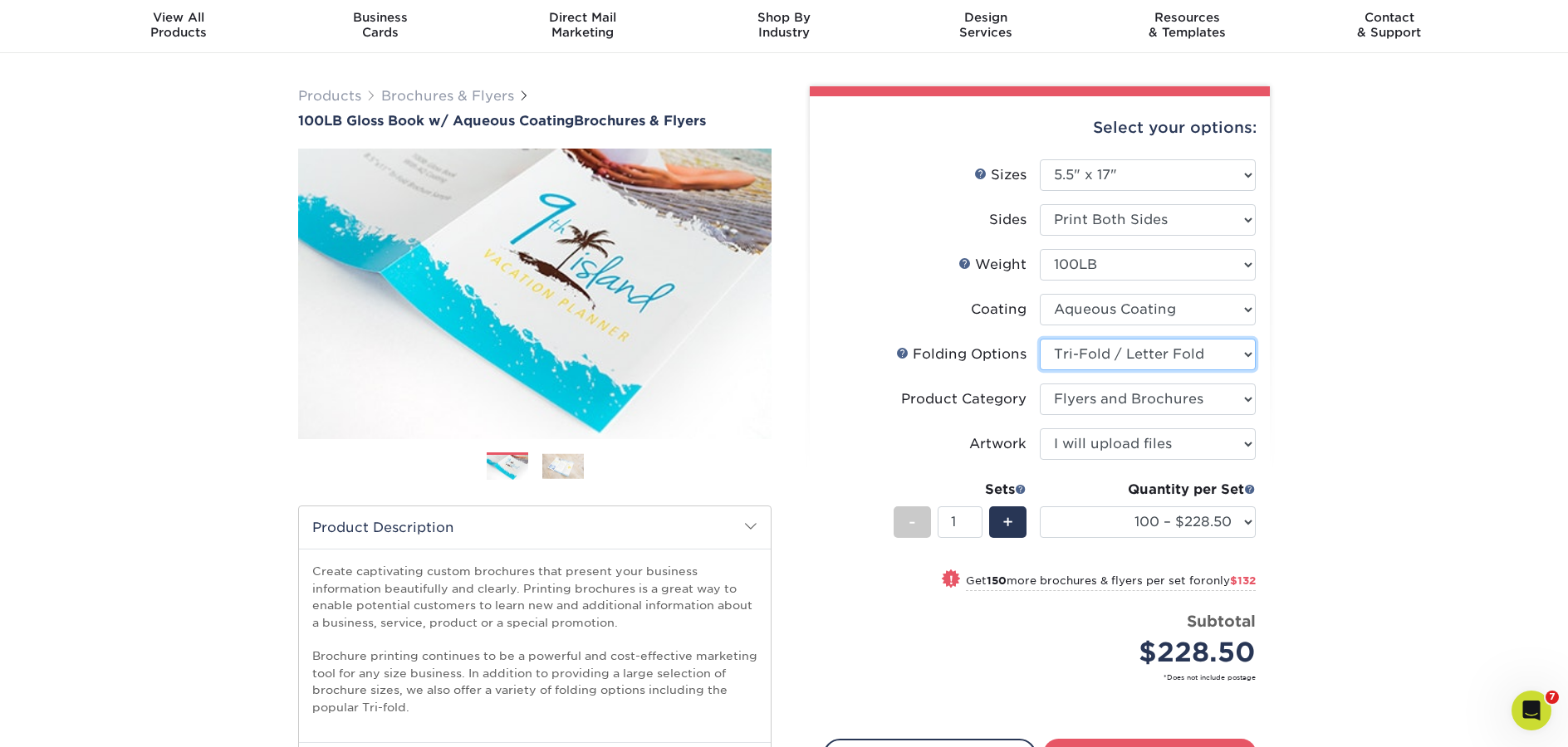
click at [1169, 361] on select "Please Select FLAT - No Folding Accordion Fold Roll Fold Tri-Fold / Letter Fold…" at bounding box center [1148, 354] width 216 height 32
click at [1200, 523] on select "100 – $228.50 250 – $360.50 500 – $390.00 1000 – $445.75 2000 – $658.75 2500 – …" at bounding box center [1148, 522] width 216 height 32
select select "1000 – $445.75"
click at [1040, 506] on select "100 – $228.50 250 – $360.50 500 – $390.00 1000 – $445.75 2000 – $658.75 2500 – …" at bounding box center [1148, 522] width 216 height 32
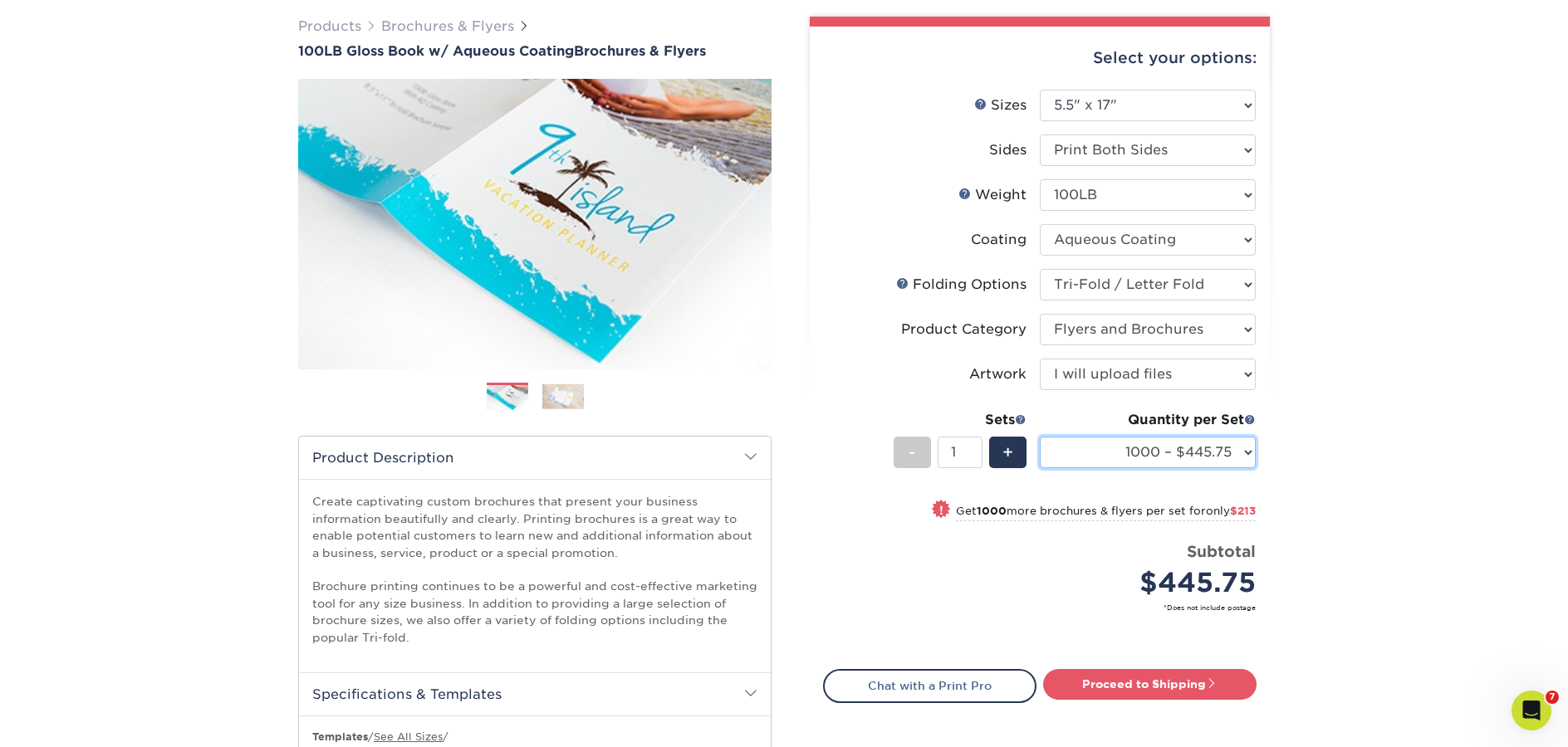
scroll to position [0, 0]
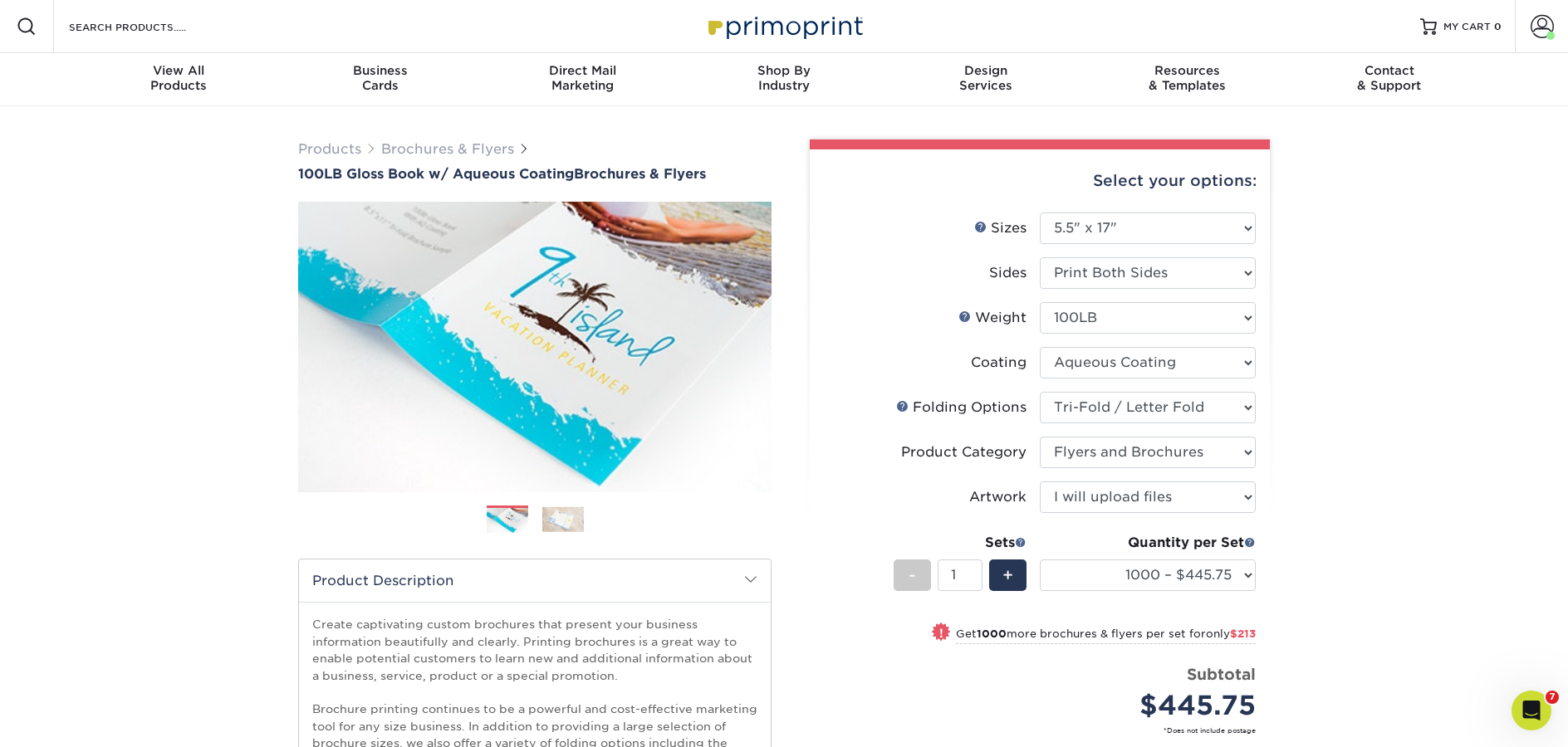
click at [748, 24] on img at bounding box center [784, 26] width 166 height 35
